Goal: Transaction & Acquisition: Purchase product/service

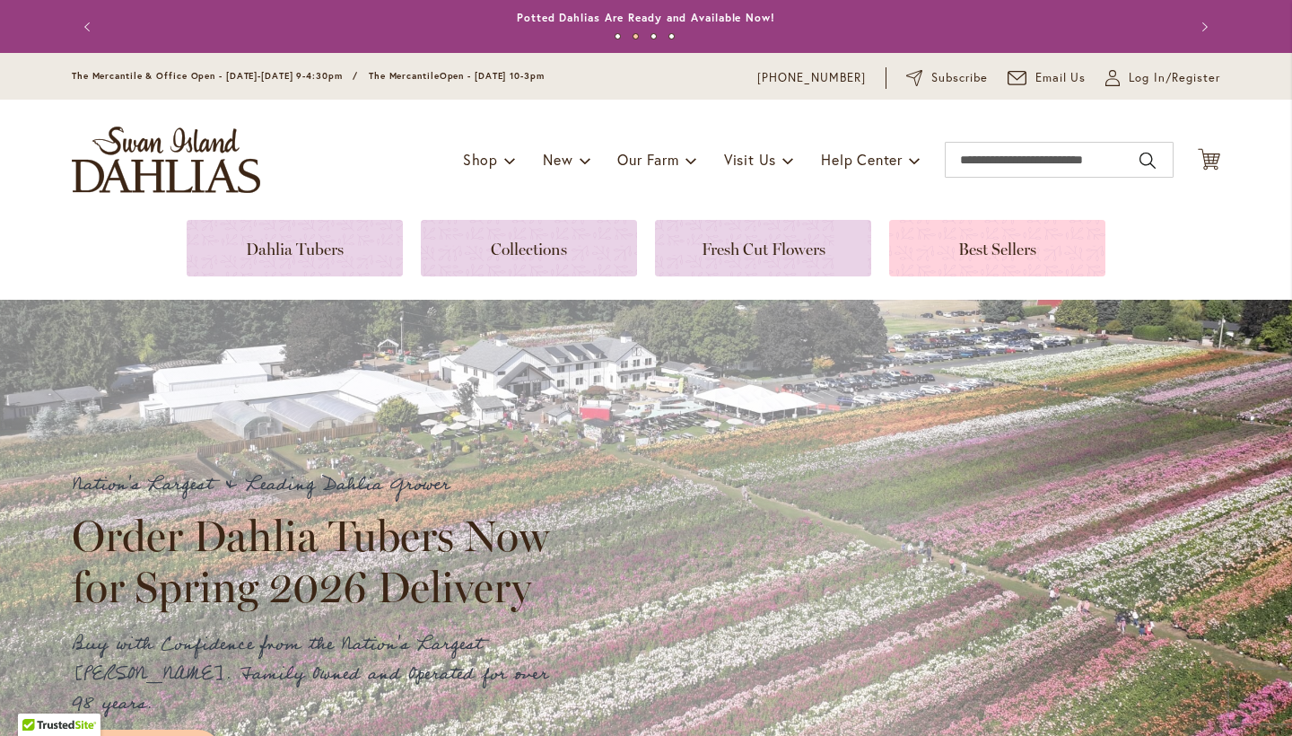
click at [1012, 251] on link at bounding box center [997, 248] width 216 height 57
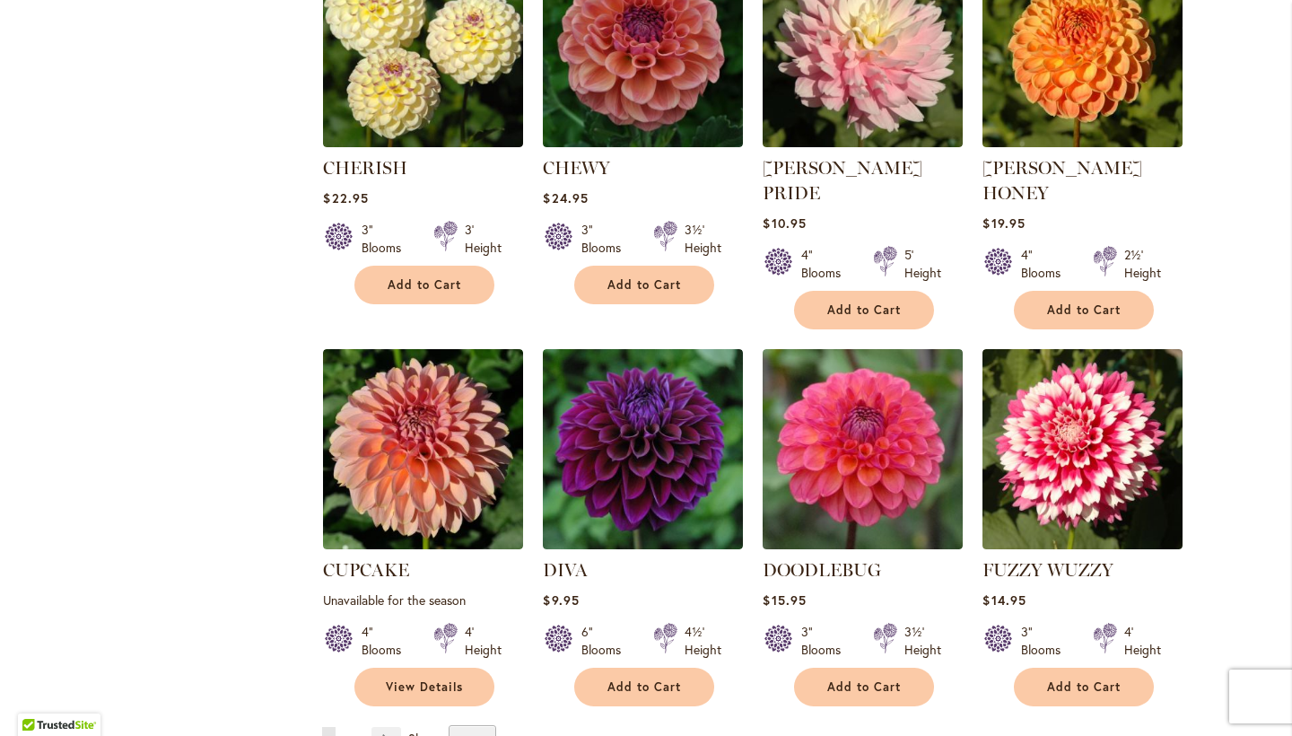
scroll to position [1251, 0]
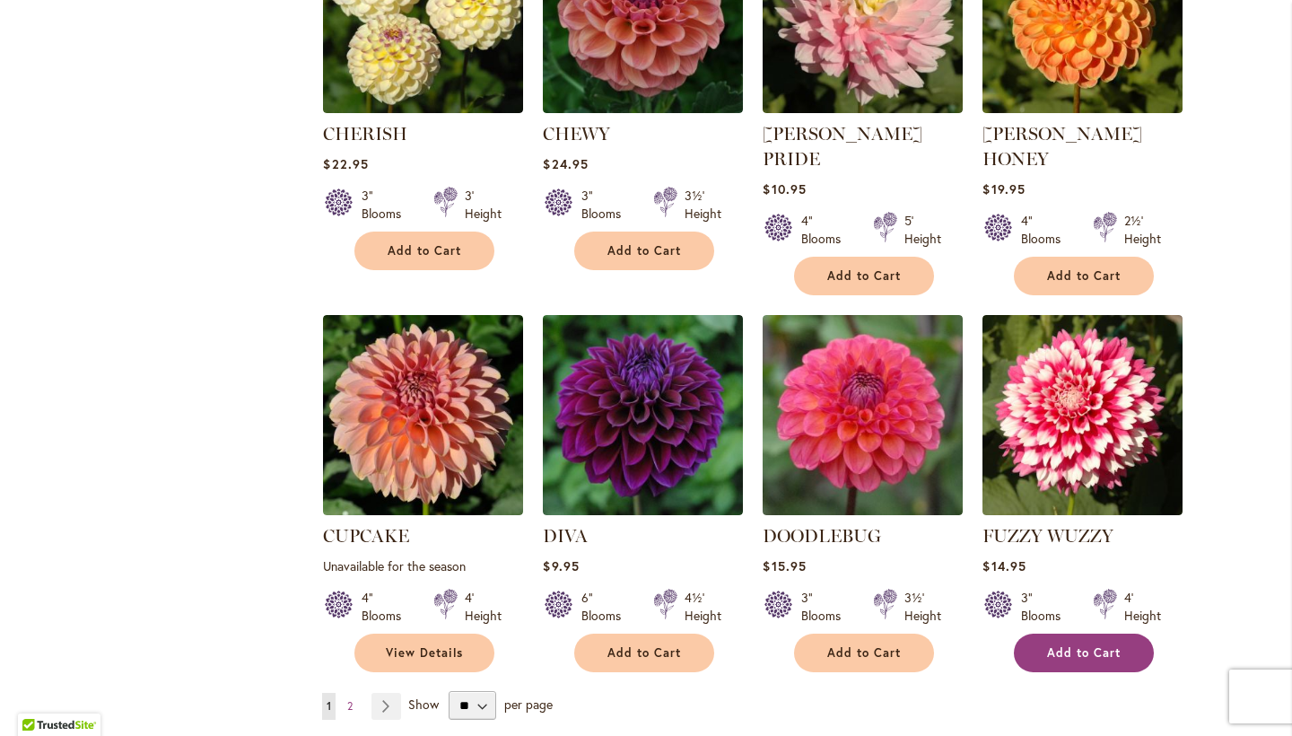
click at [1068, 645] on span "Add to Cart" at bounding box center [1084, 652] width 74 height 15
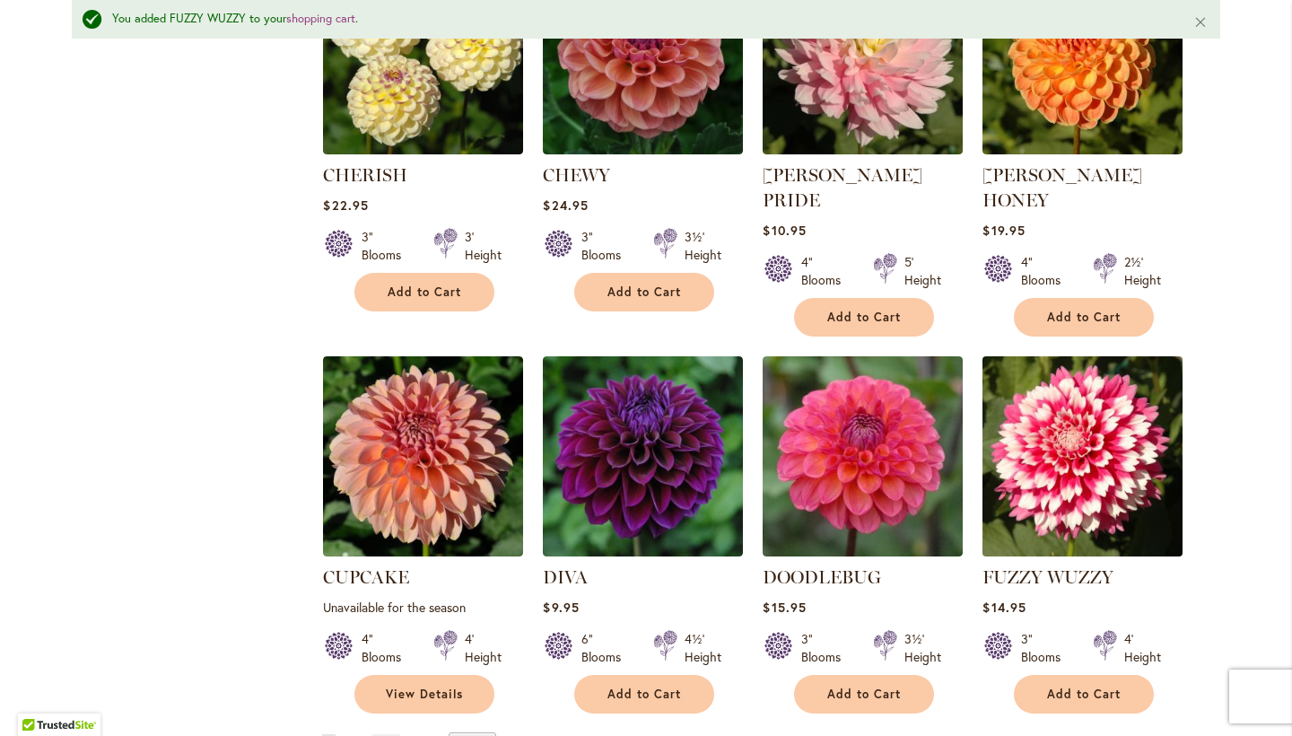
scroll to position [1350, 0]
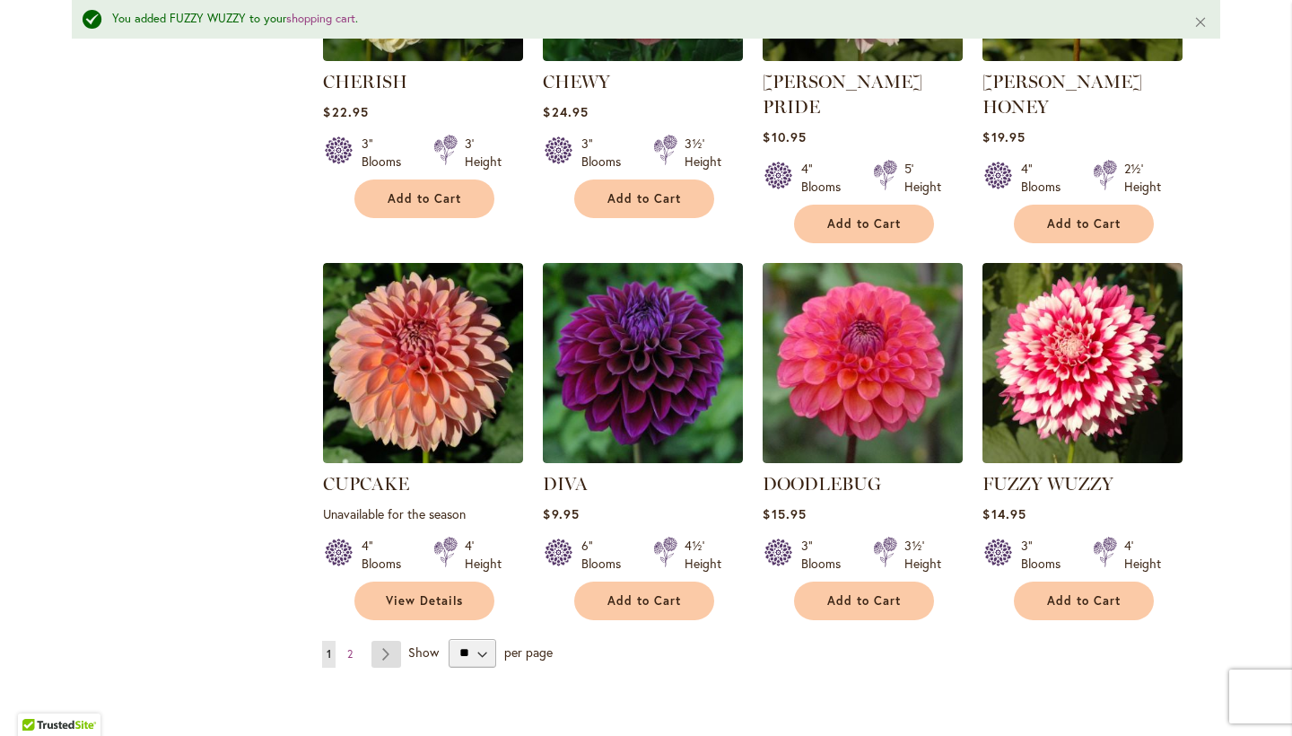
click at [390, 641] on link "Page Next" at bounding box center [386, 654] width 30 height 27
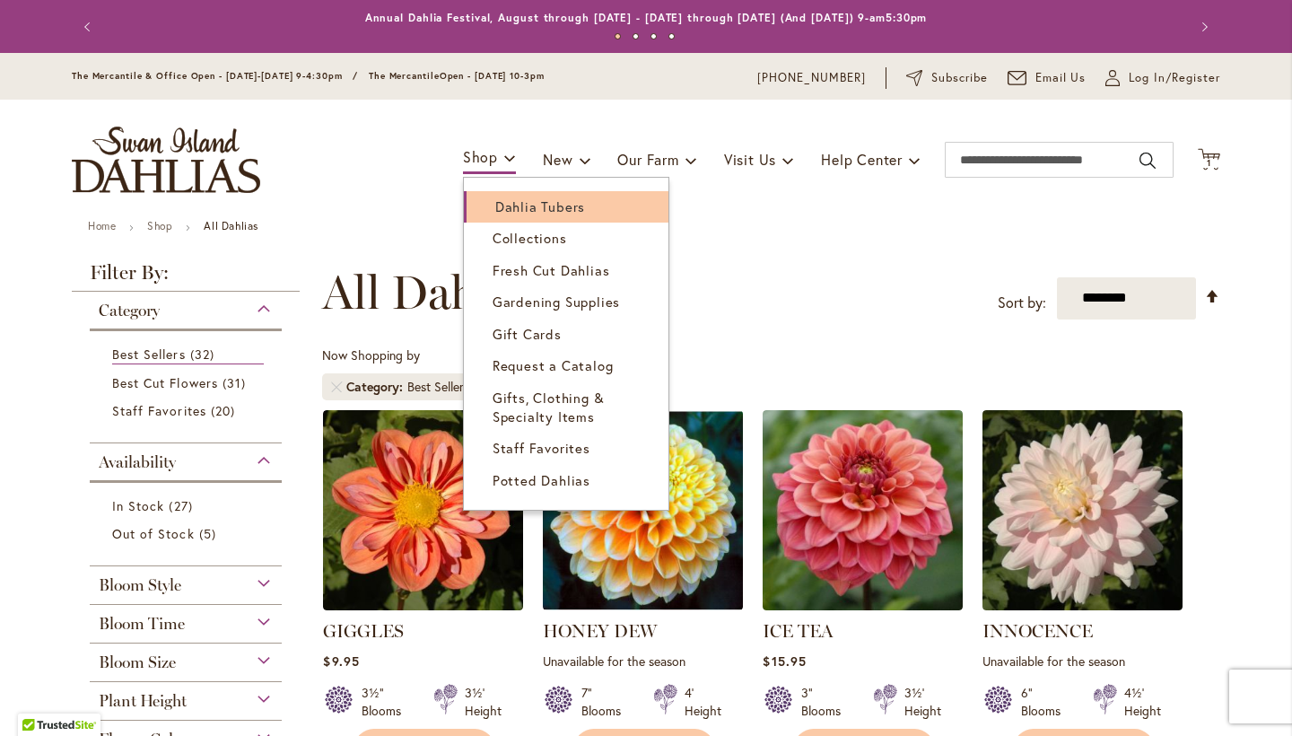
click at [509, 205] on span "Dahlia Tubers" at bounding box center [540, 206] width 90 height 18
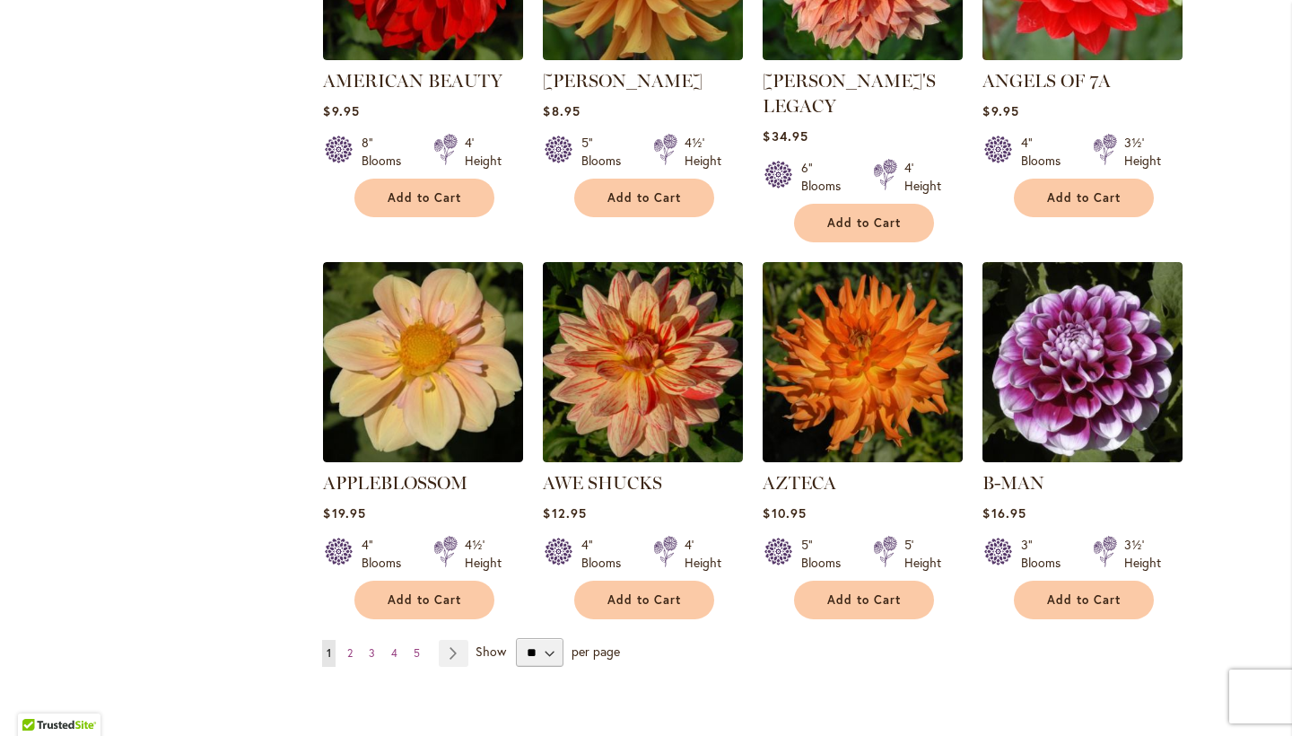
scroll to position [1345, 0]
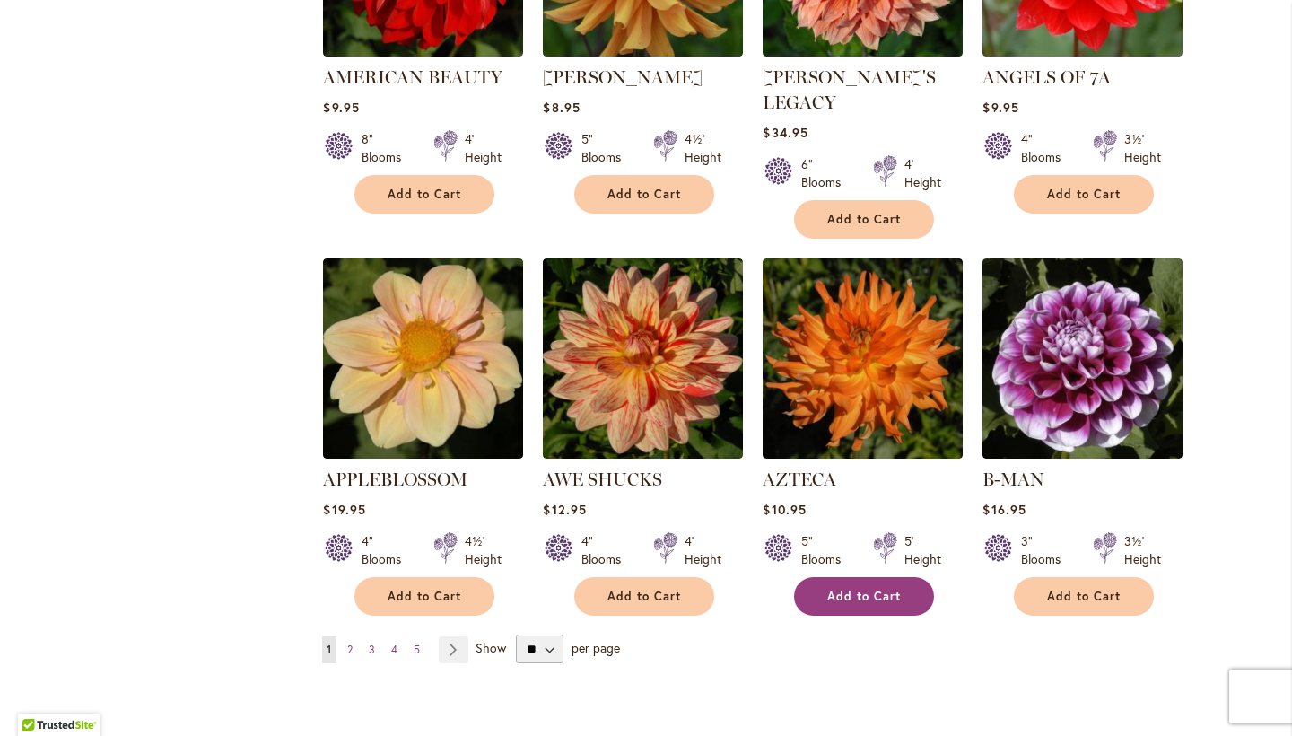
click at [874, 589] on span "Add to Cart" at bounding box center [864, 596] width 74 height 15
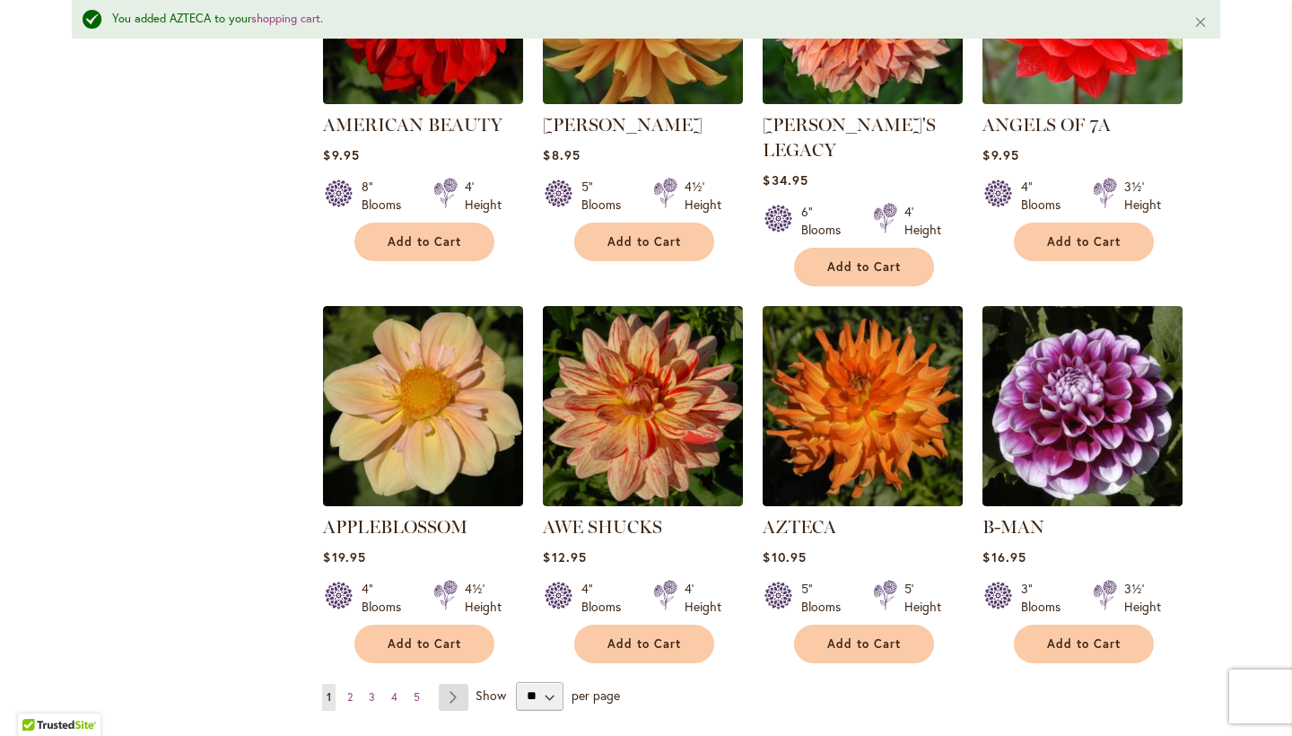
click at [451, 684] on link "Page Next" at bounding box center [454, 697] width 30 height 27
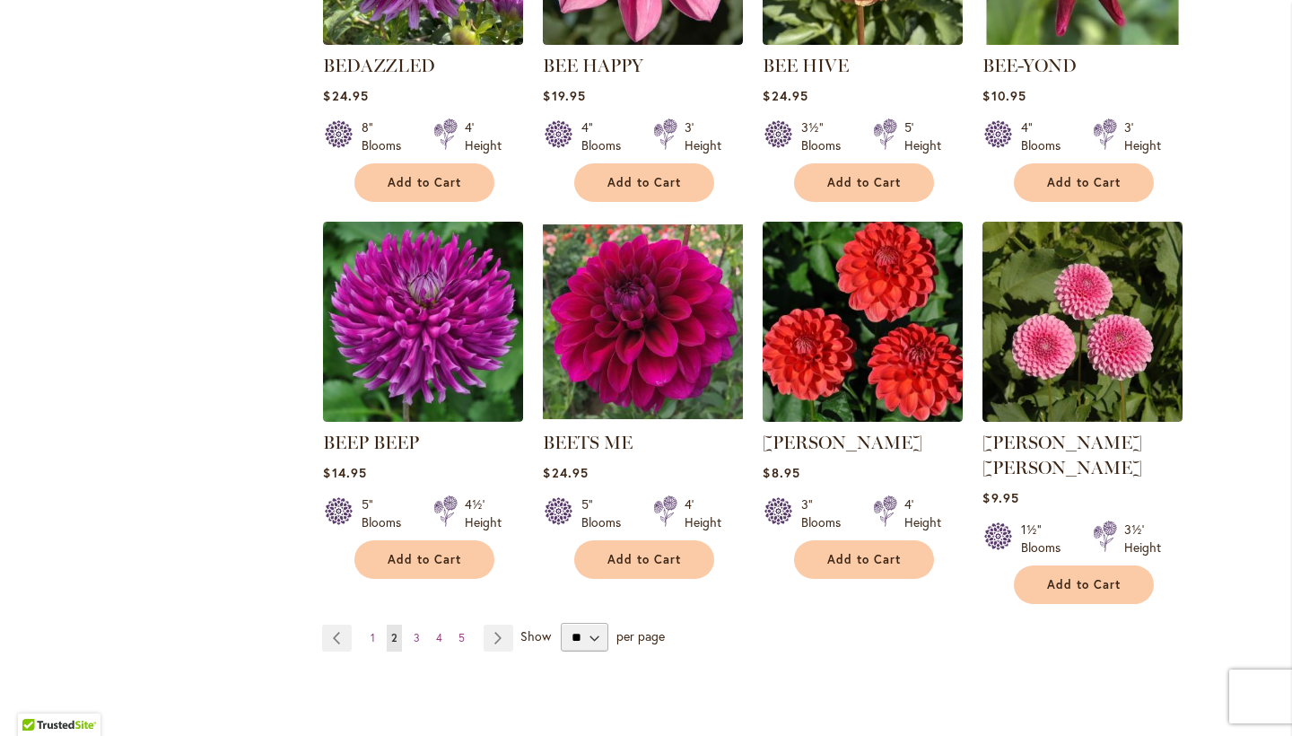
scroll to position [1530, 0]
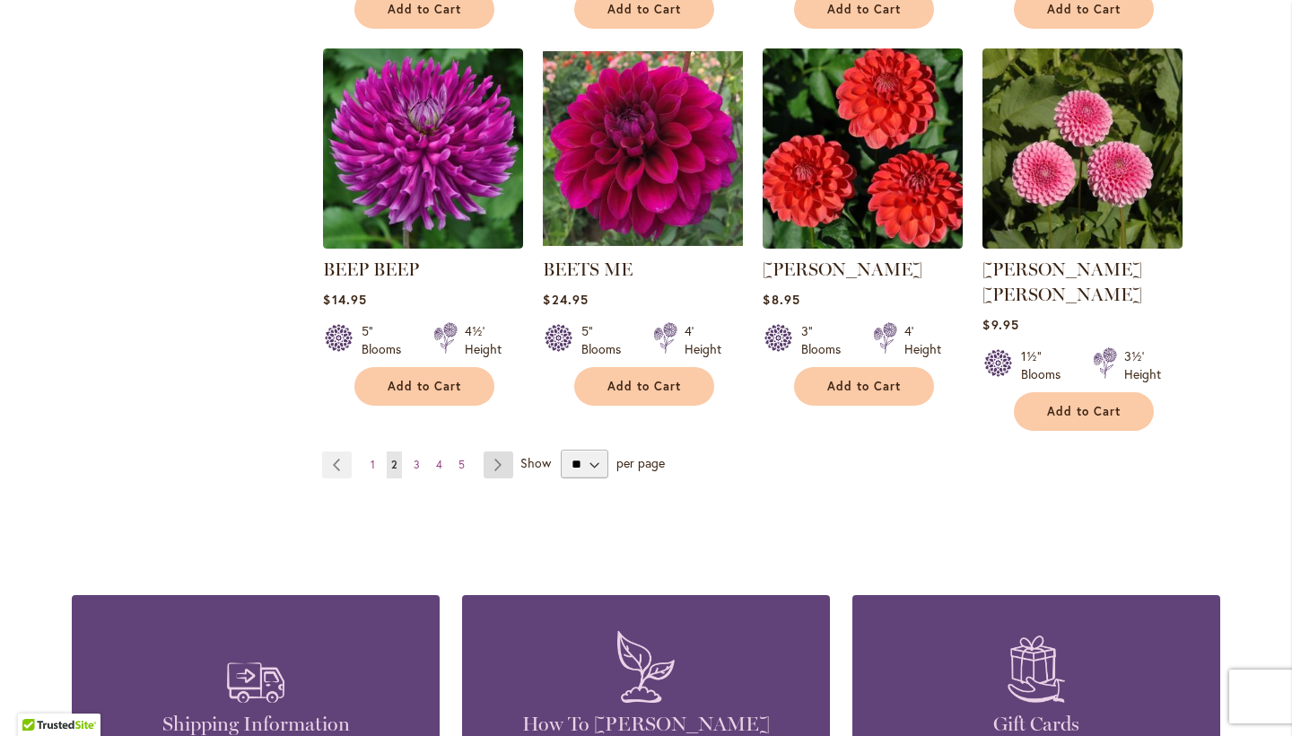
click at [501, 451] on link "Page Next" at bounding box center [499, 464] width 30 height 27
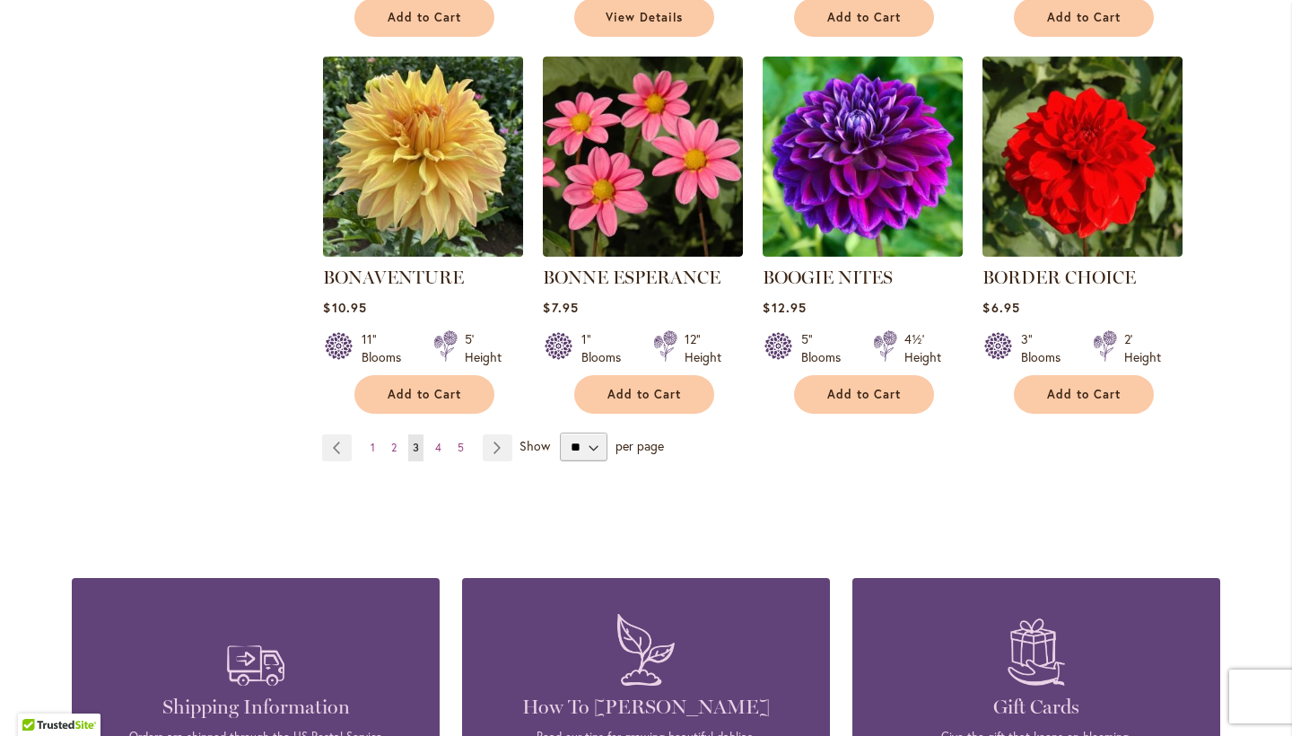
scroll to position [1526, 0]
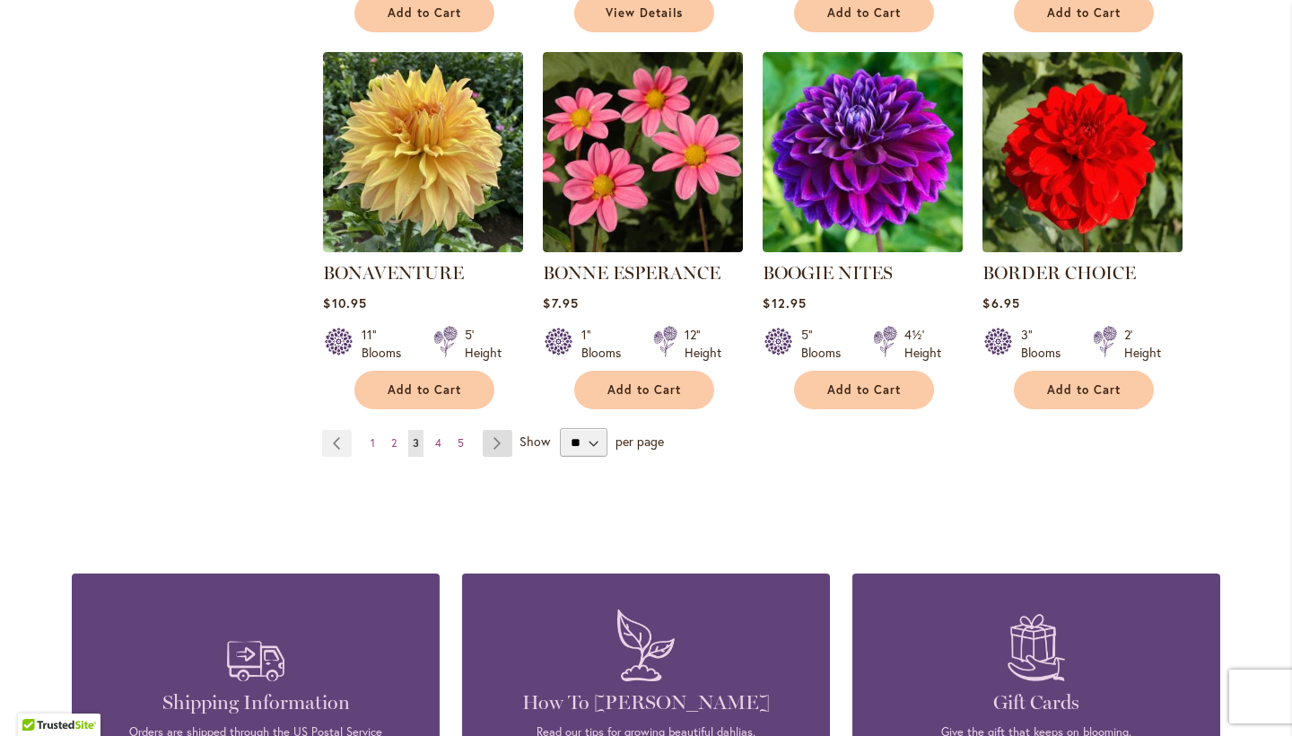
click at [493, 438] on link "Page Next" at bounding box center [498, 443] width 30 height 27
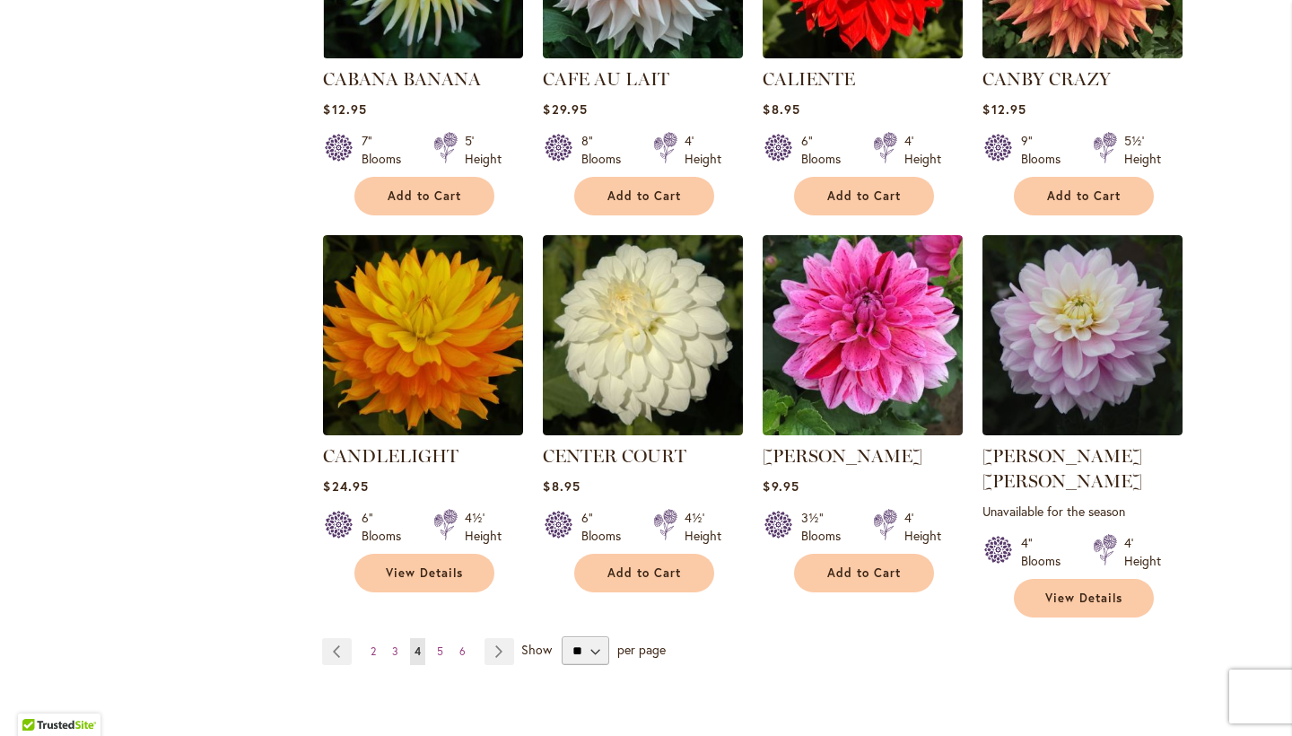
scroll to position [1372, 0]
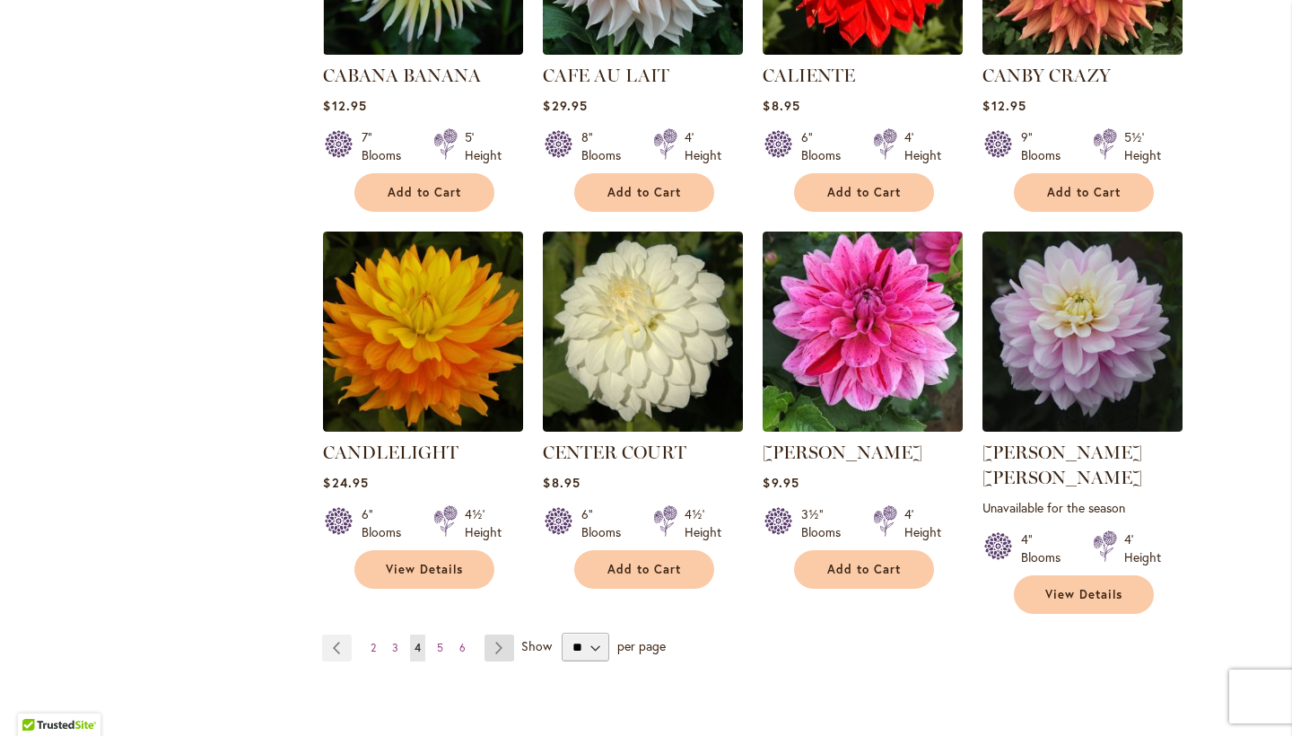
click at [501, 634] on link "Page Next" at bounding box center [499, 647] width 30 height 27
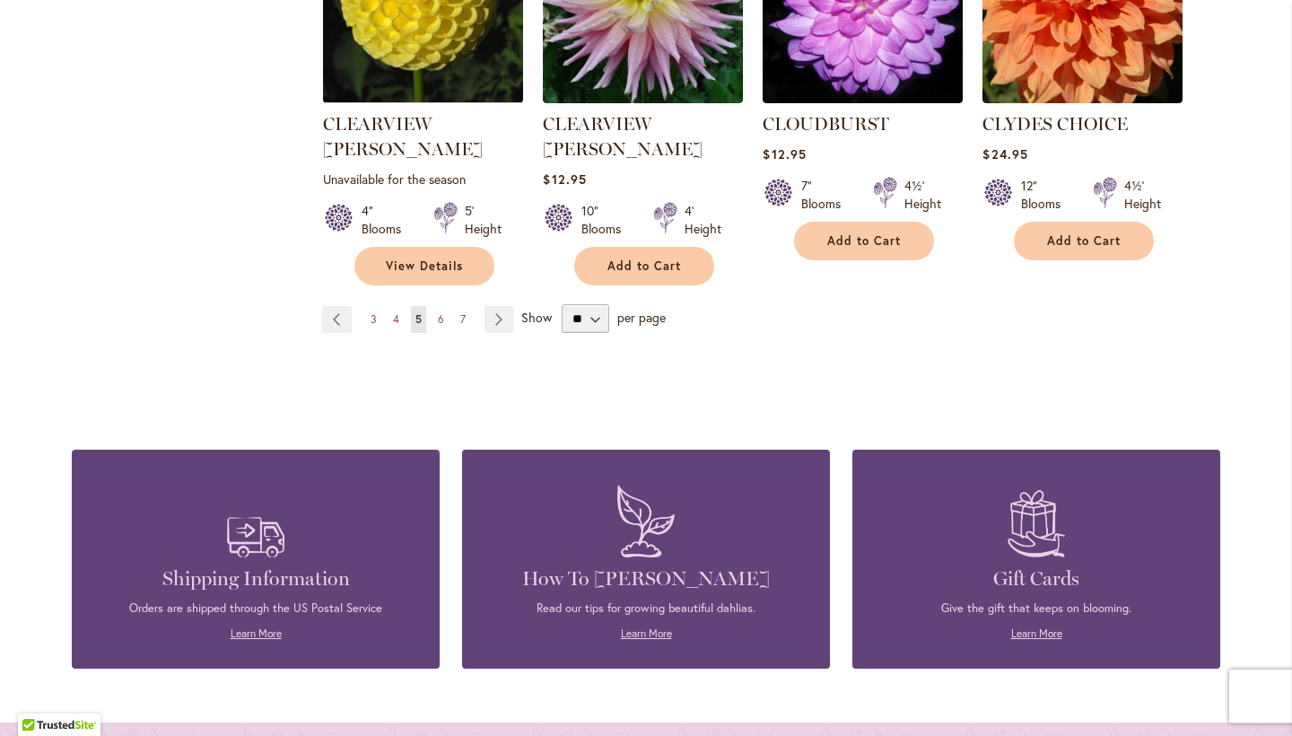
scroll to position [1726, 0]
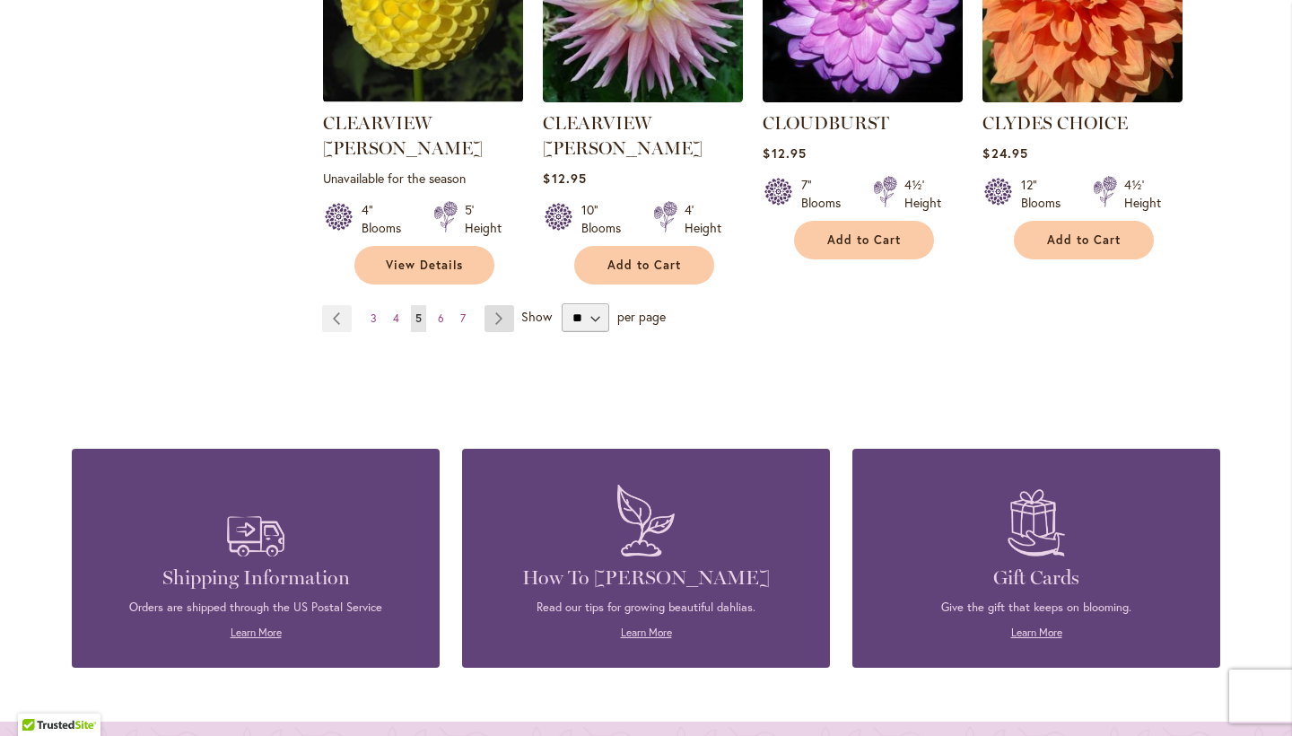
click at [500, 305] on link "Page Next" at bounding box center [499, 318] width 30 height 27
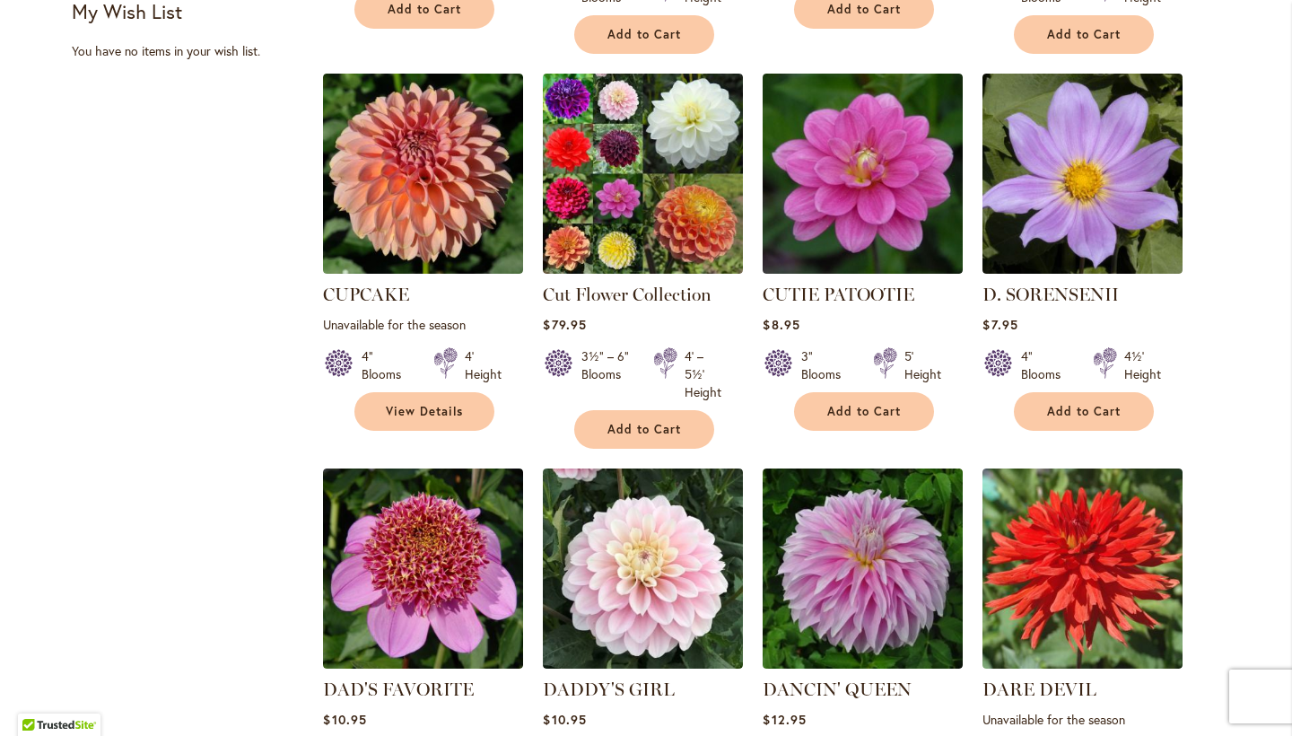
scroll to position [1340, 0]
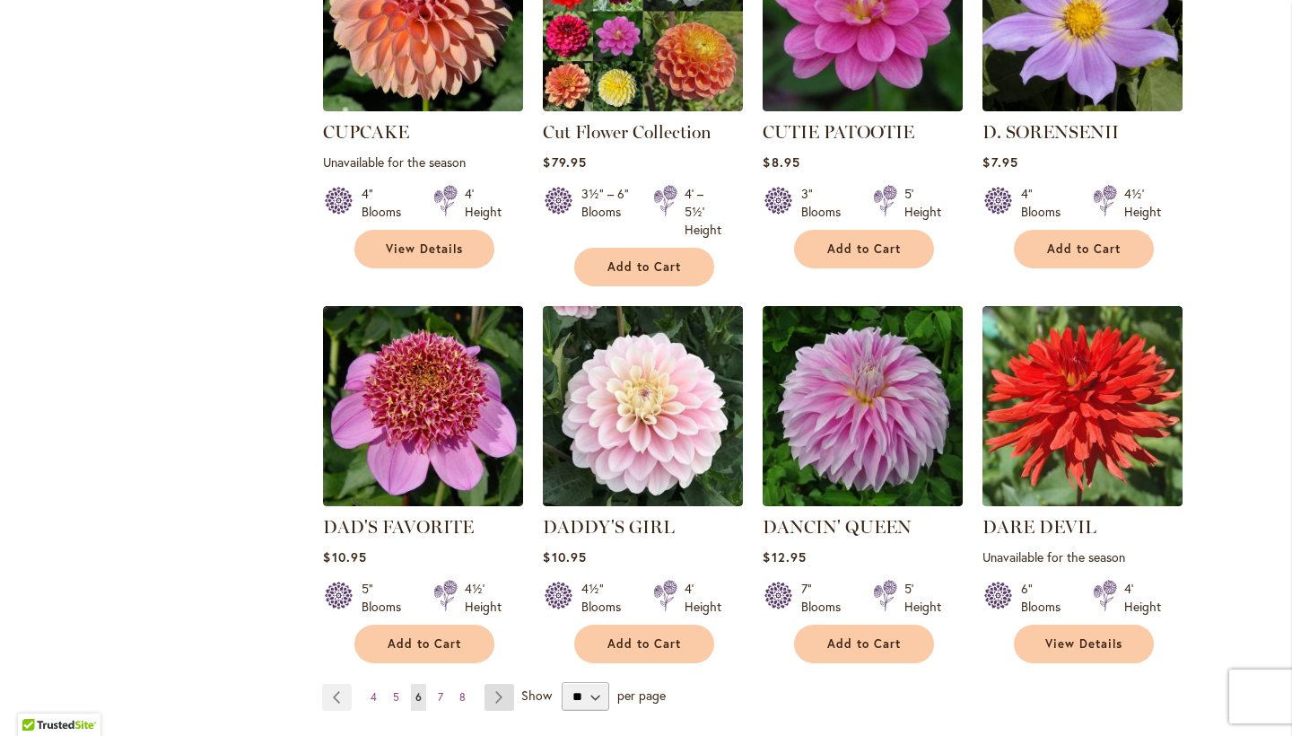
click at [496, 684] on link "Page Next" at bounding box center [499, 697] width 30 height 27
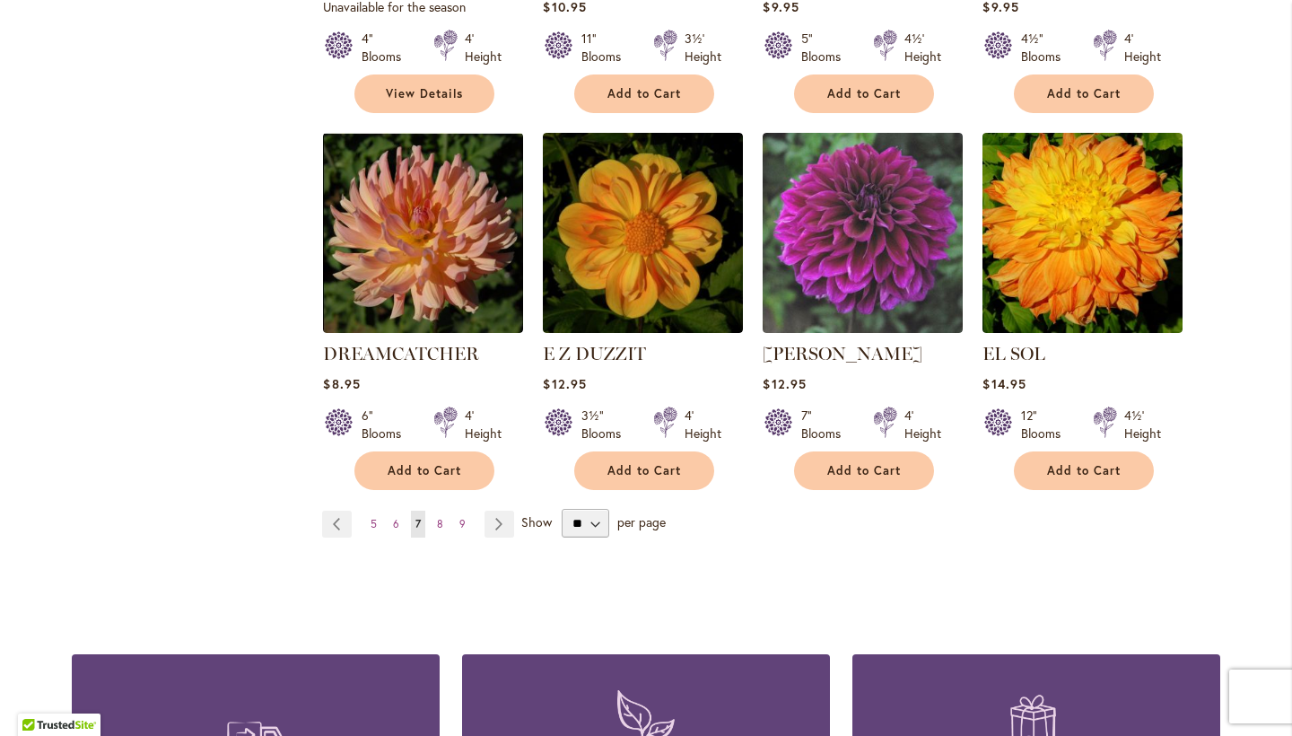
scroll to position [1499, 0]
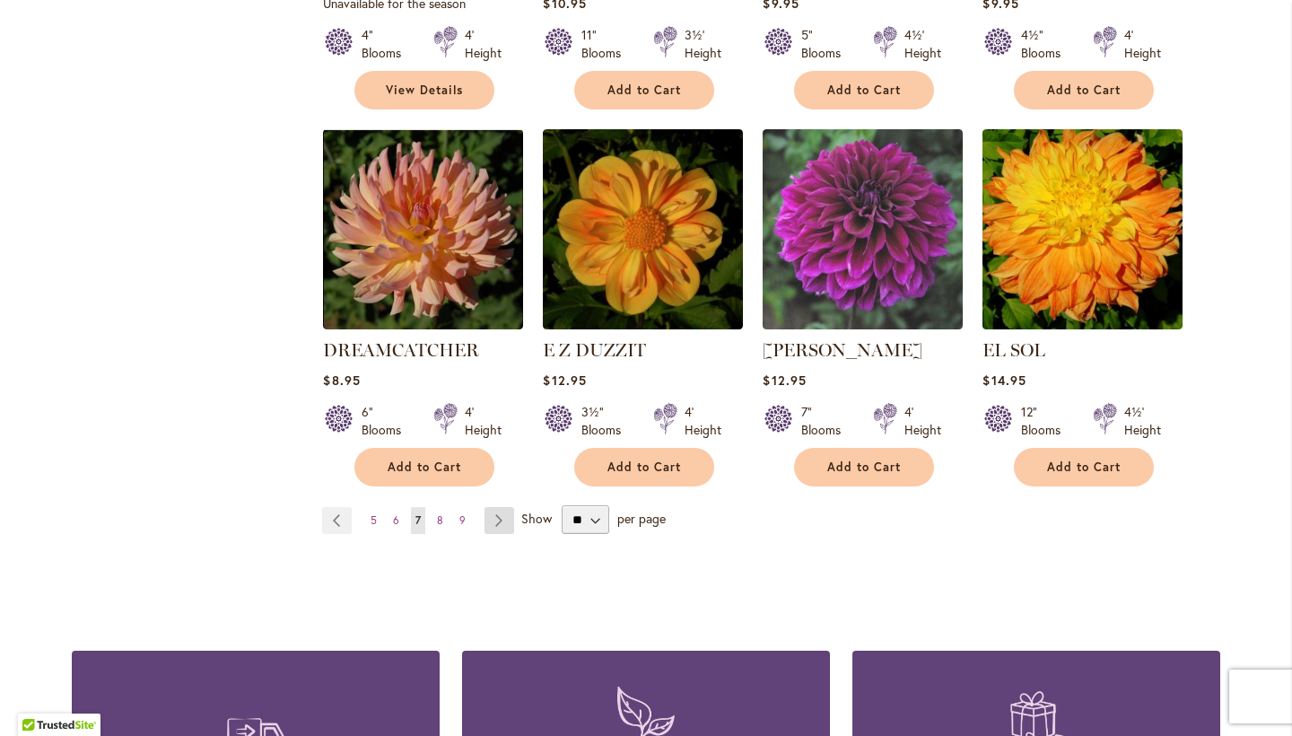
click at [508, 507] on link "Page Next" at bounding box center [499, 520] width 30 height 27
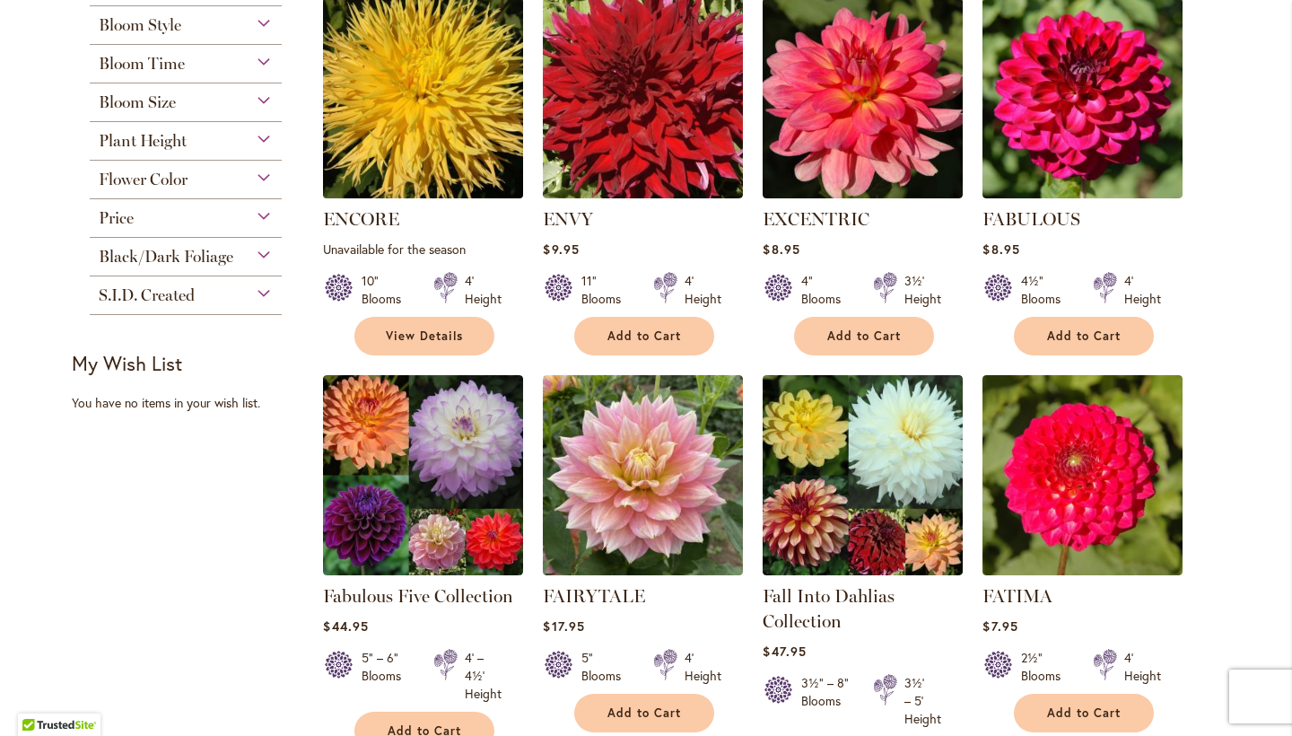
scroll to position [911, 0]
